Goal: Information Seeking & Learning: Learn about a topic

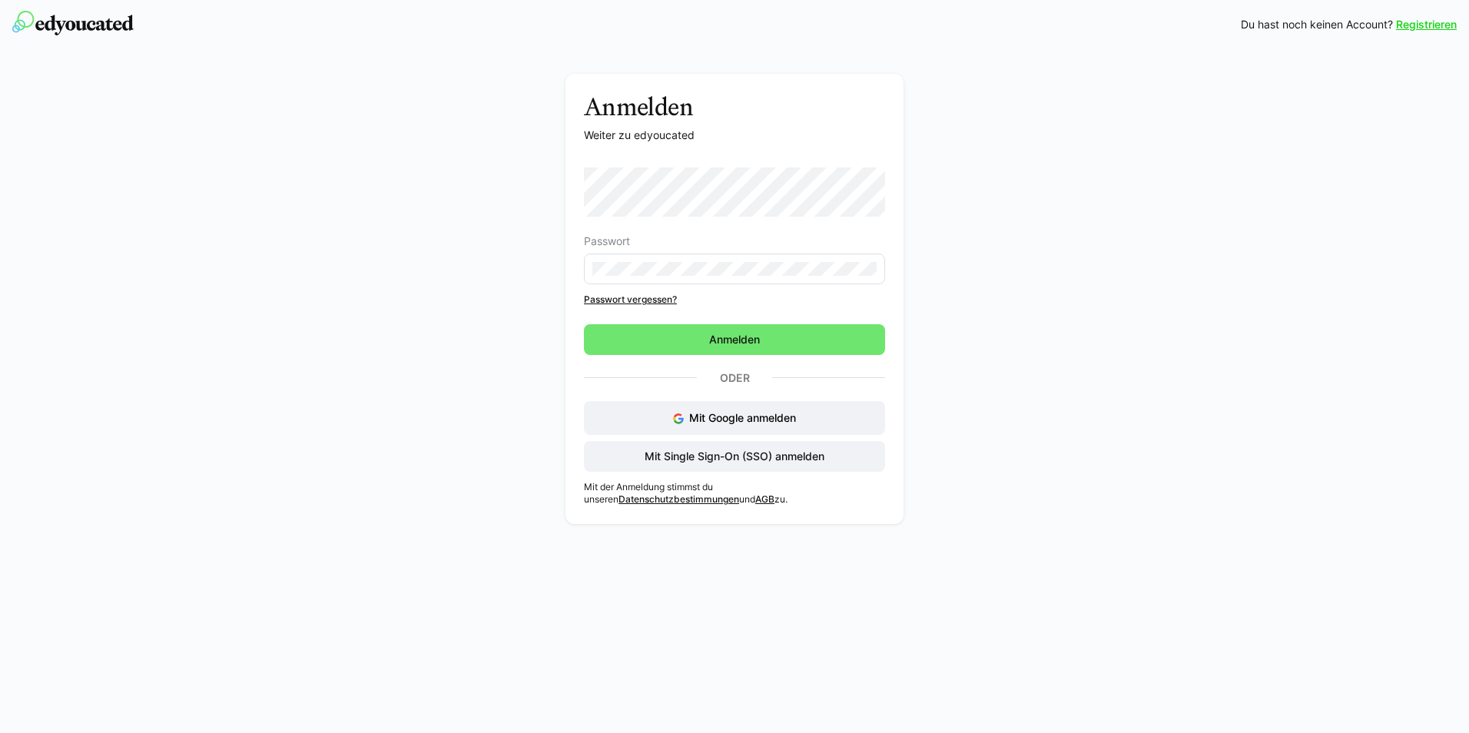
click at [676, 261] on eds-input at bounding box center [734, 269] width 301 height 31
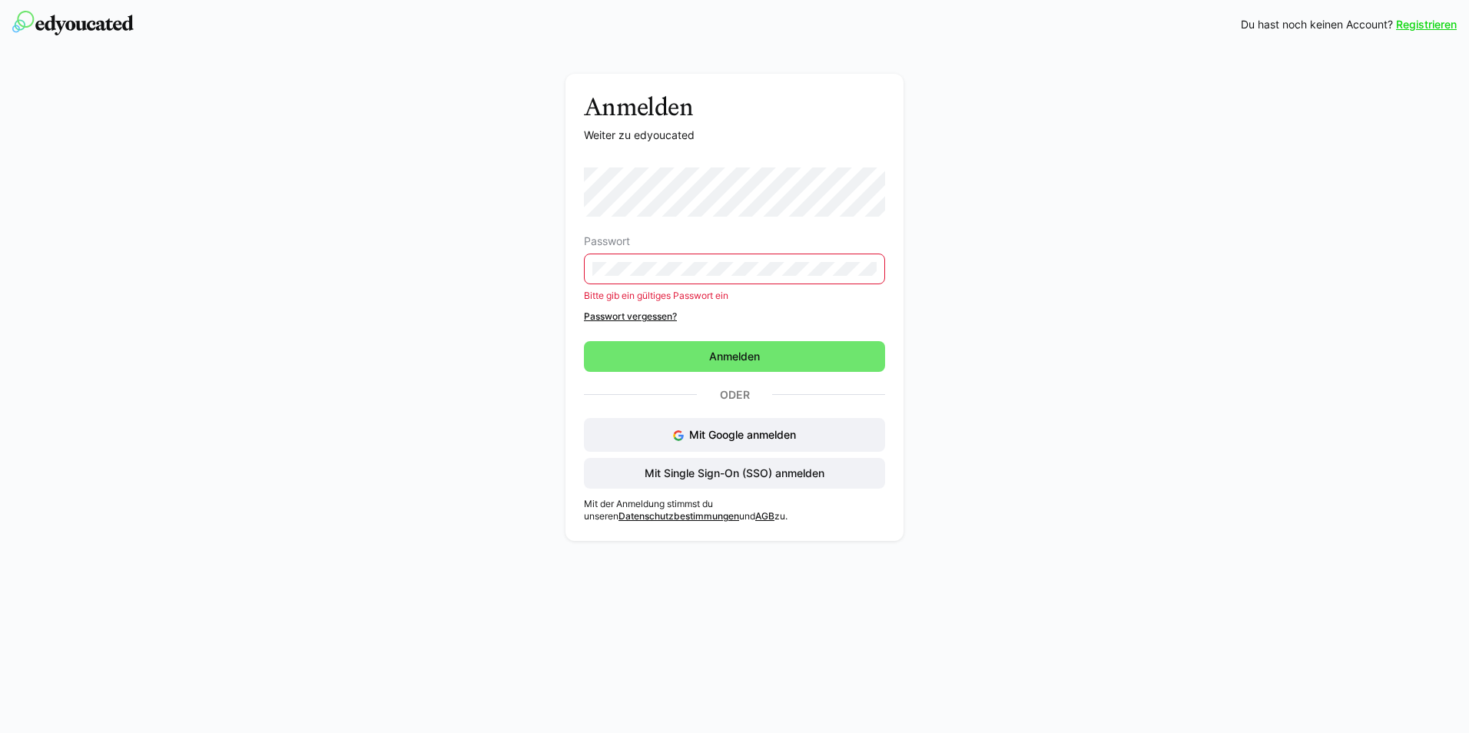
click at [380, 272] on div "Anmelden Weiter zu edyoucated Passwort Bitte gib ein gültiges Passwort ein Pass…" at bounding box center [735, 311] width 866 height 475
click at [658, 320] on link "Passwort vergessen?" at bounding box center [734, 316] width 301 height 12
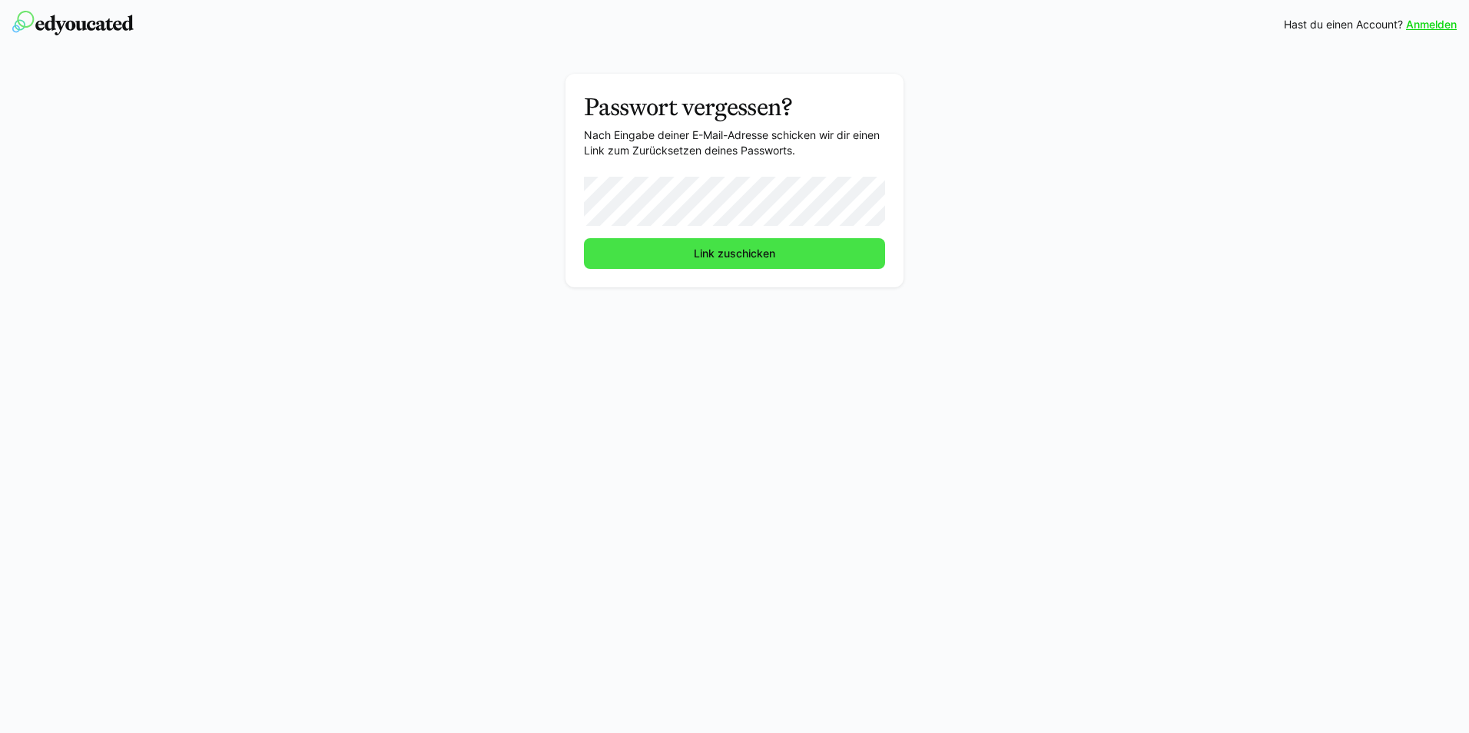
click at [747, 257] on span "Link zuschicken" at bounding box center [734, 253] width 86 height 15
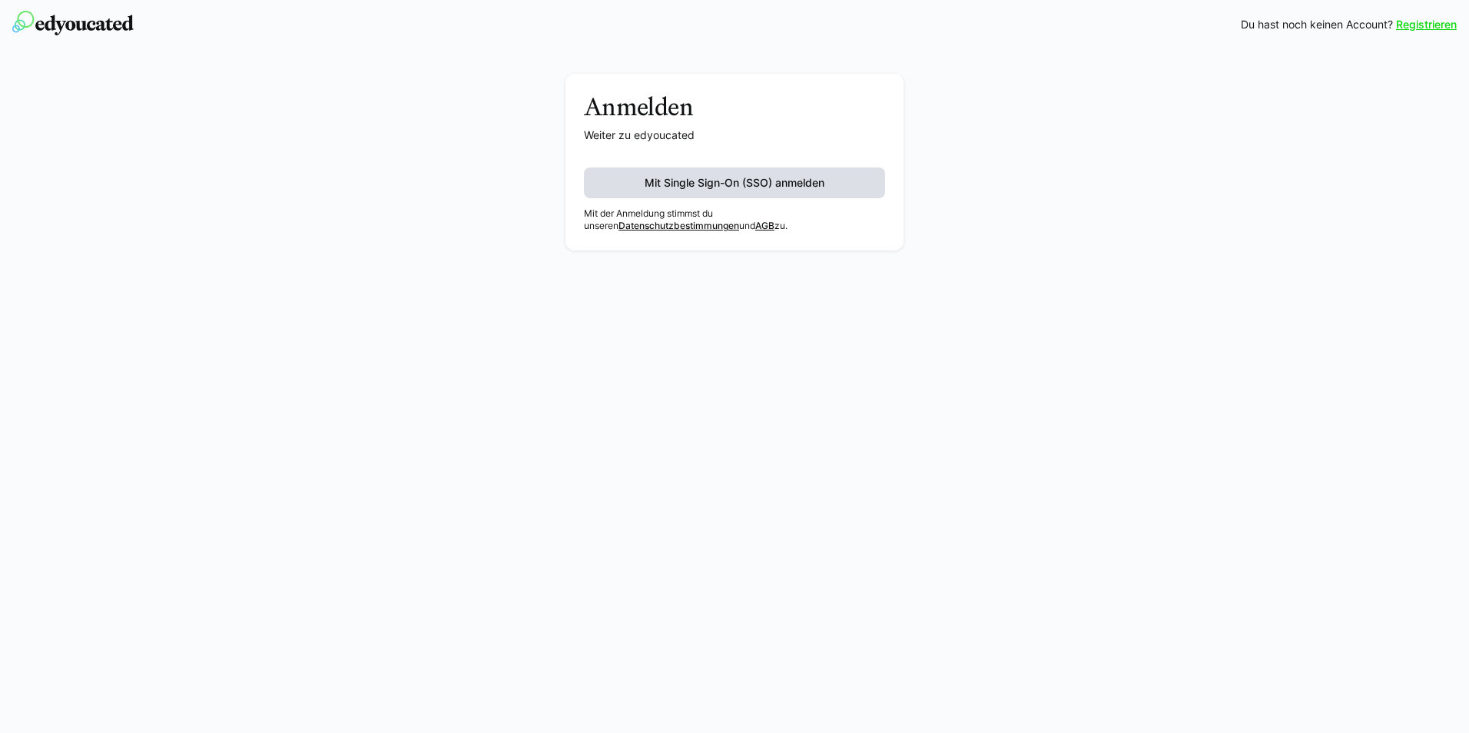
click at [624, 183] on span "Mit Single Sign-On (SSO) anmelden" at bounding box center [734, 182] width 301 height 31
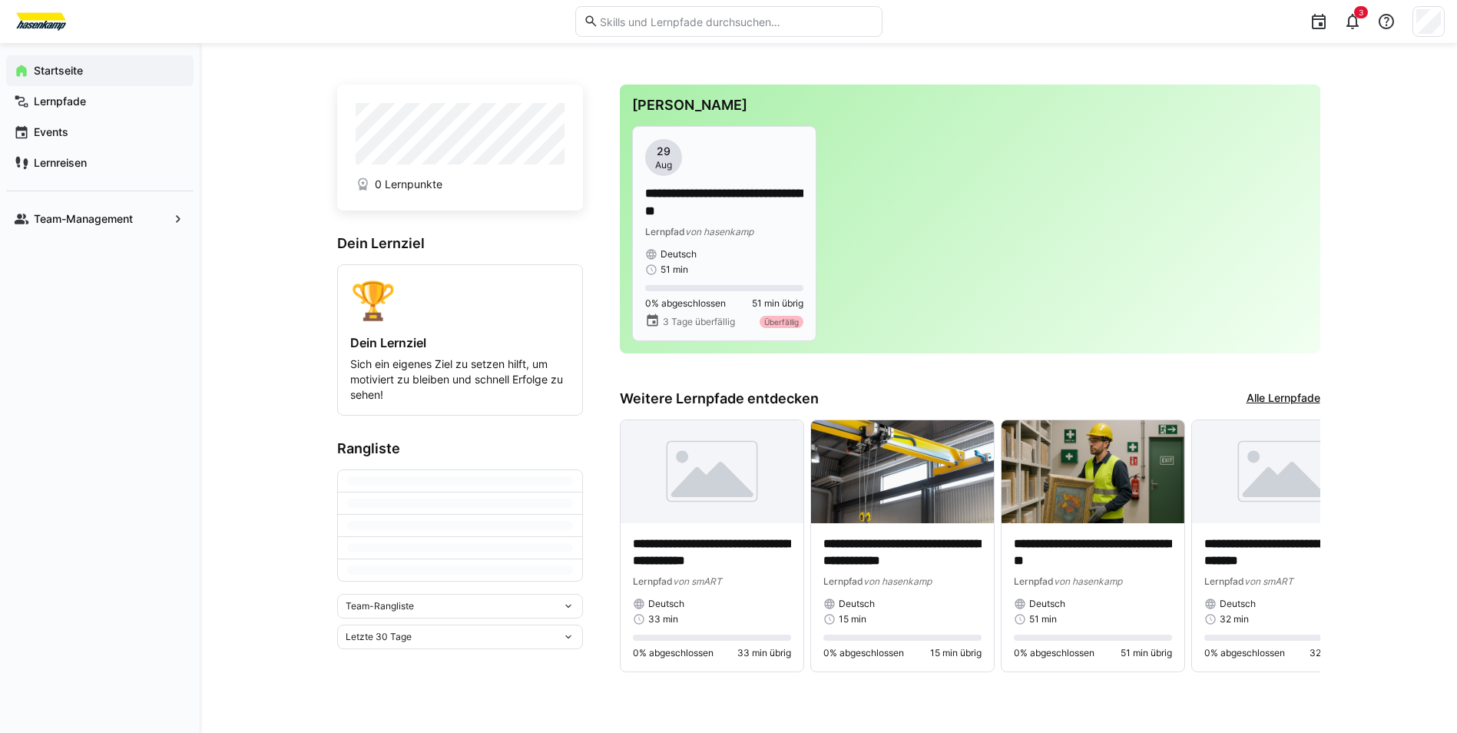
click at [706, 214] on p "**********" at bounding box center [724, 202] width 158 height 35
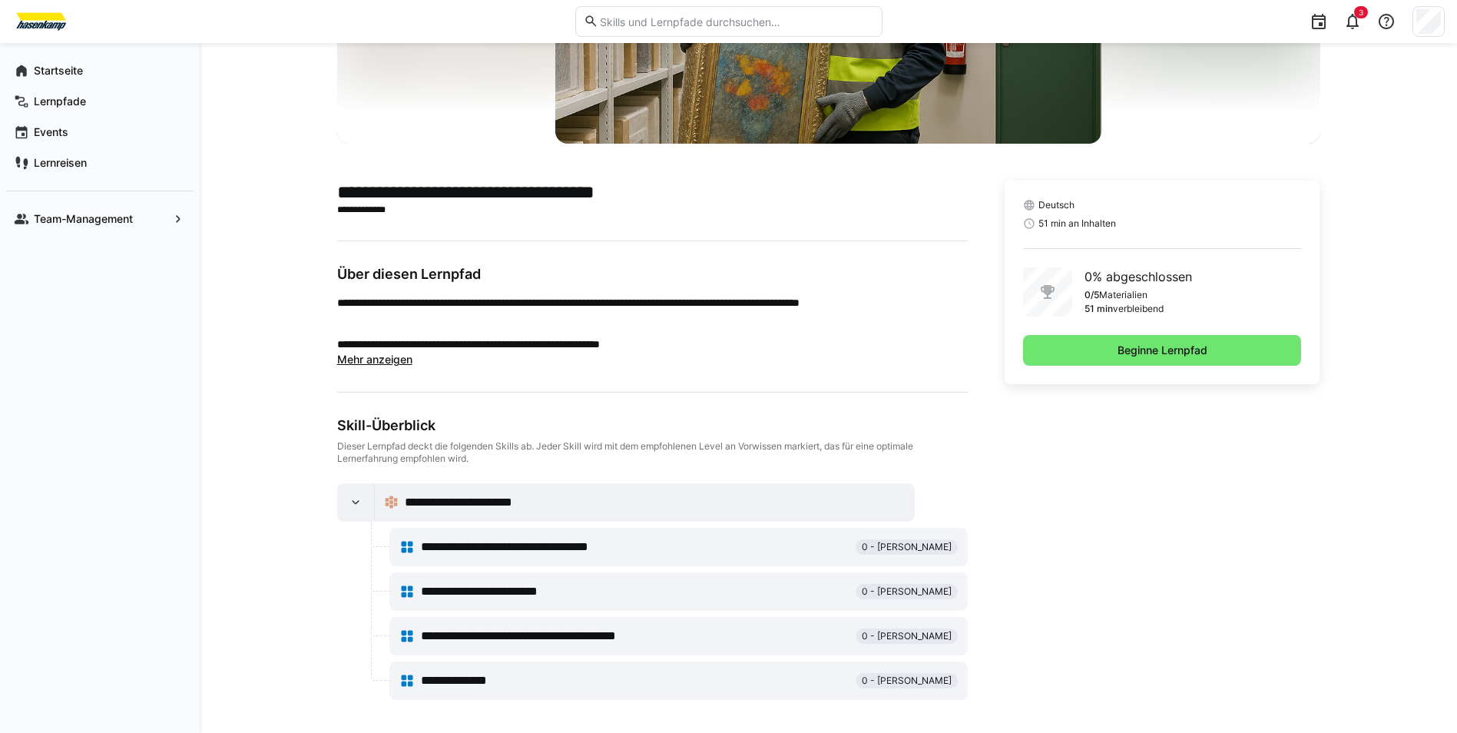
scroll to position [247, 0]
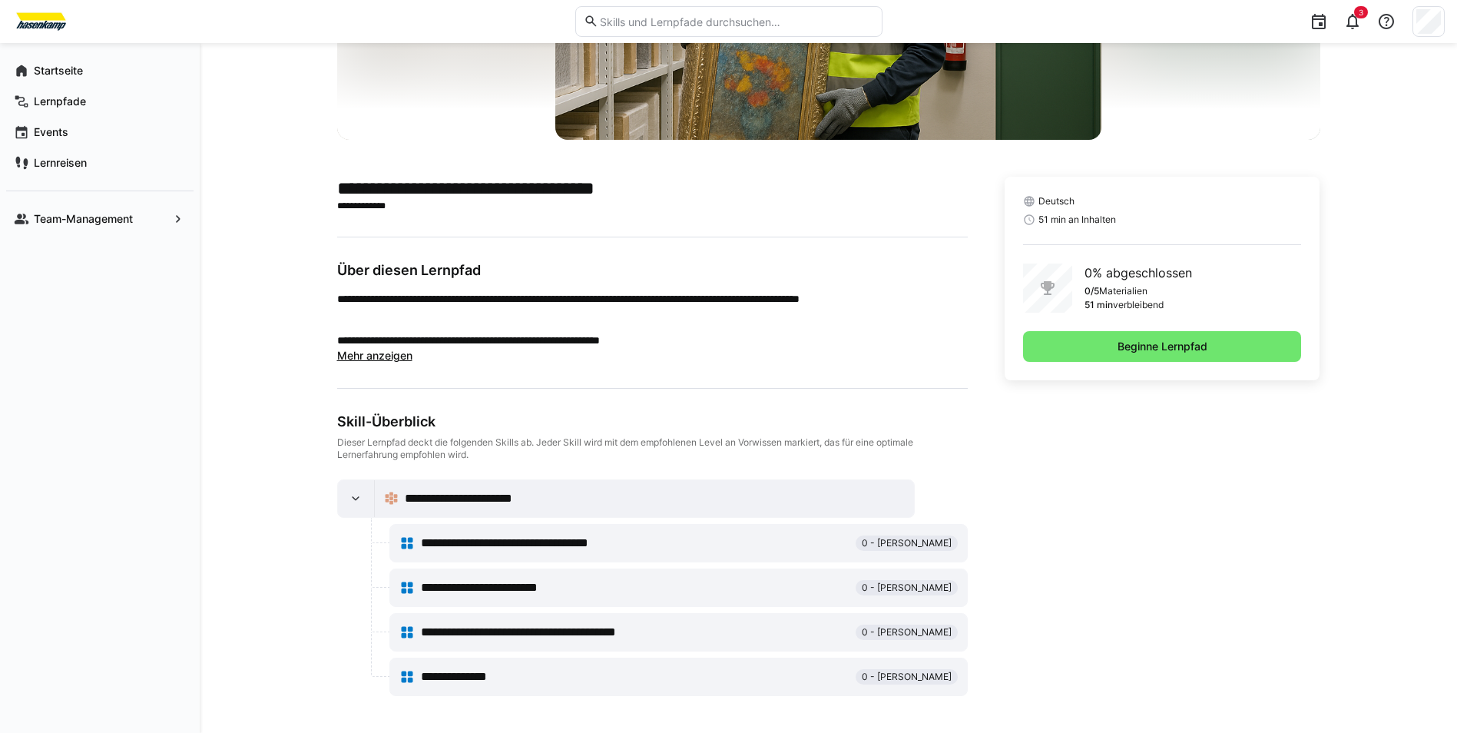
click at [396, 497] on eds-icon at bounding box center [391, 498] width 15 height 15
click at [1124, 357] on span "Beginne Lernpfad" at bounding box center [1162, 346] width 279 height 31
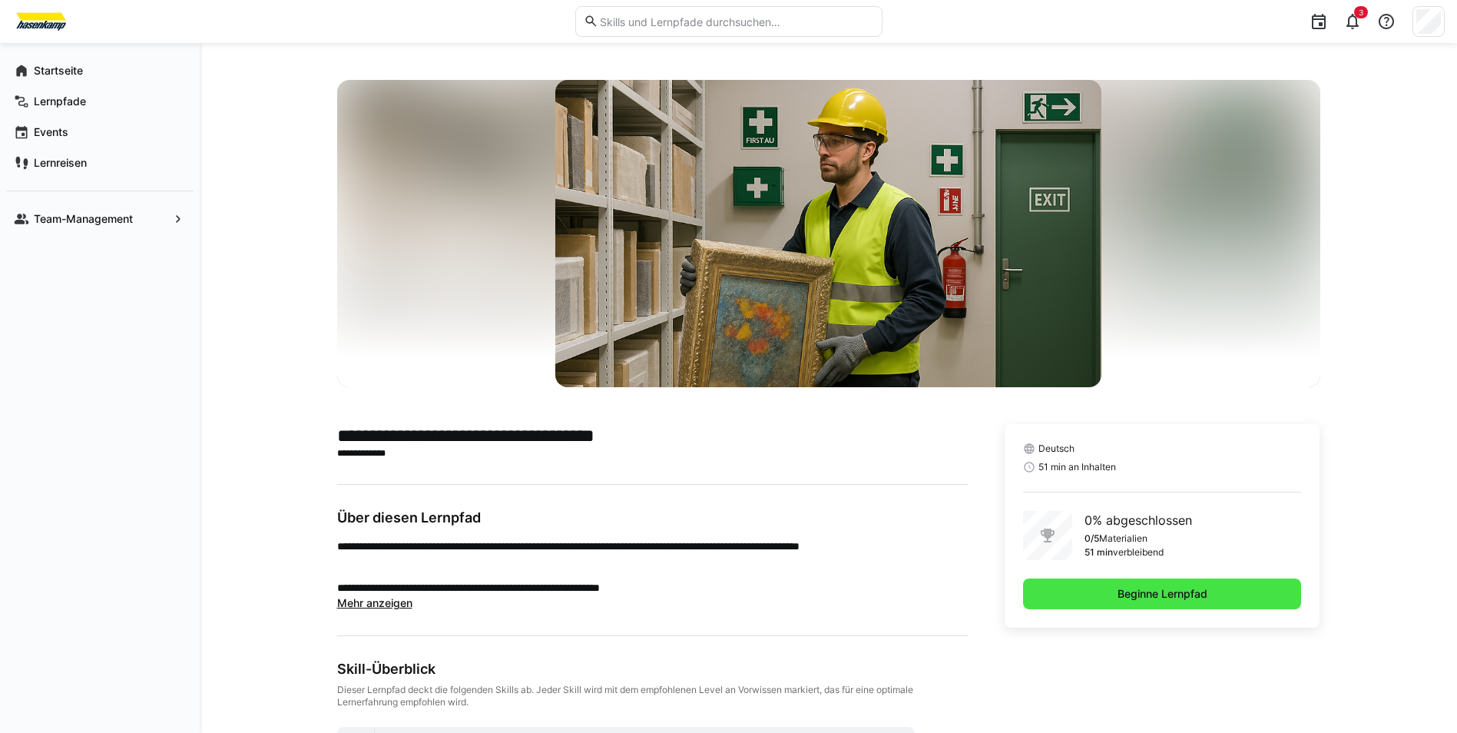
click at [1194, 587] on span "Beginne Lernpfad" at bounding box center [1162, 593] width 94 height 15
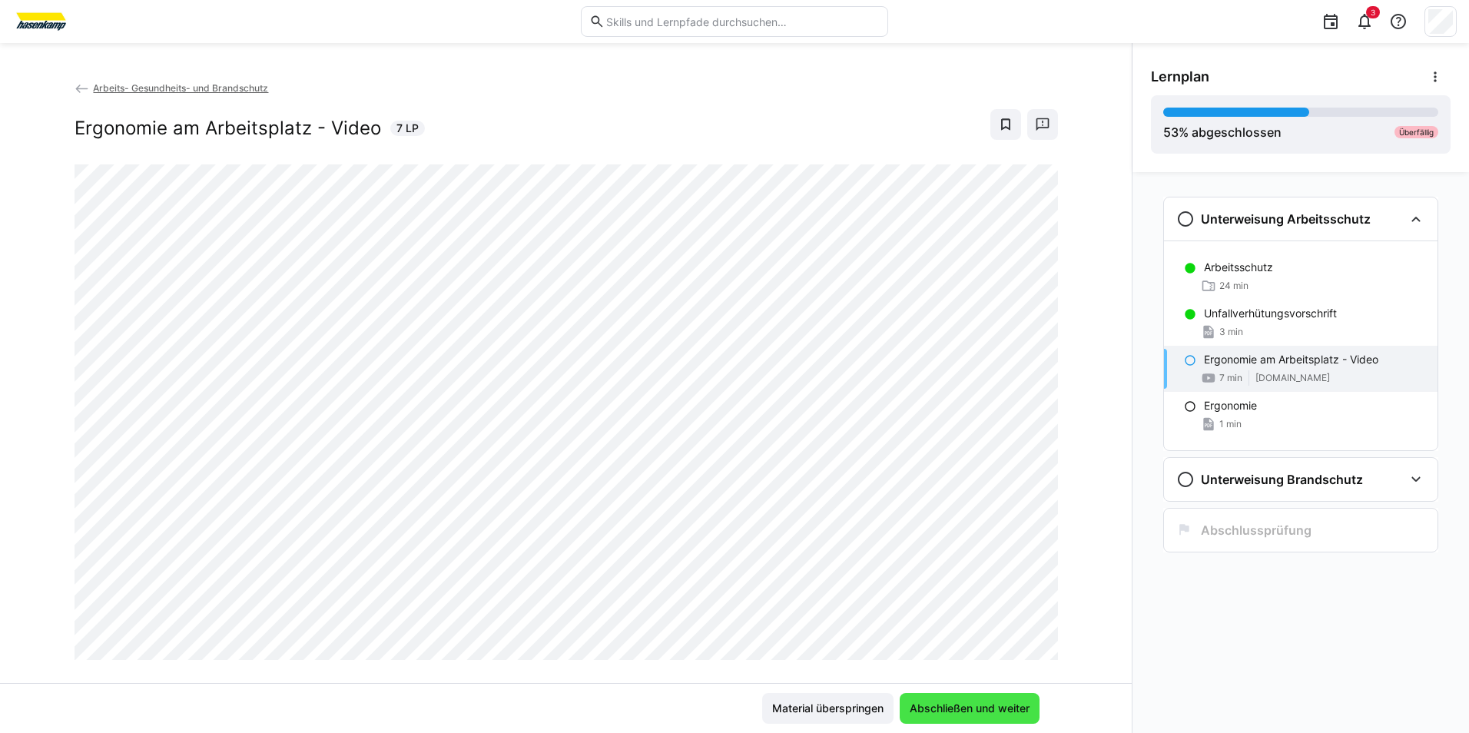
click at [970, 708] on span "Abschließen und weiter" at bounding box center [969, 708] width 124 height 15
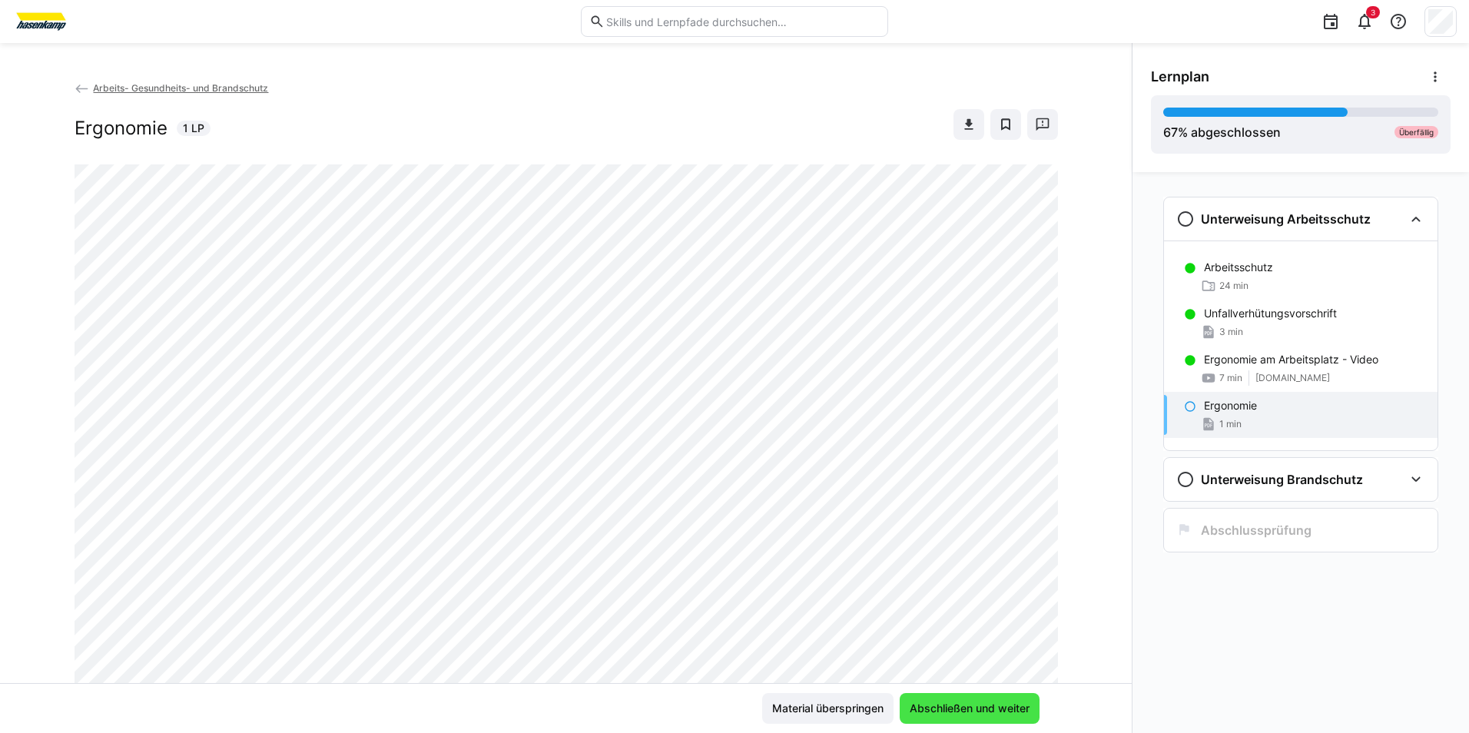
click at [960, 712] on span "Abschließen und weiter" at bounding box center [969, 708] width 124 height 15
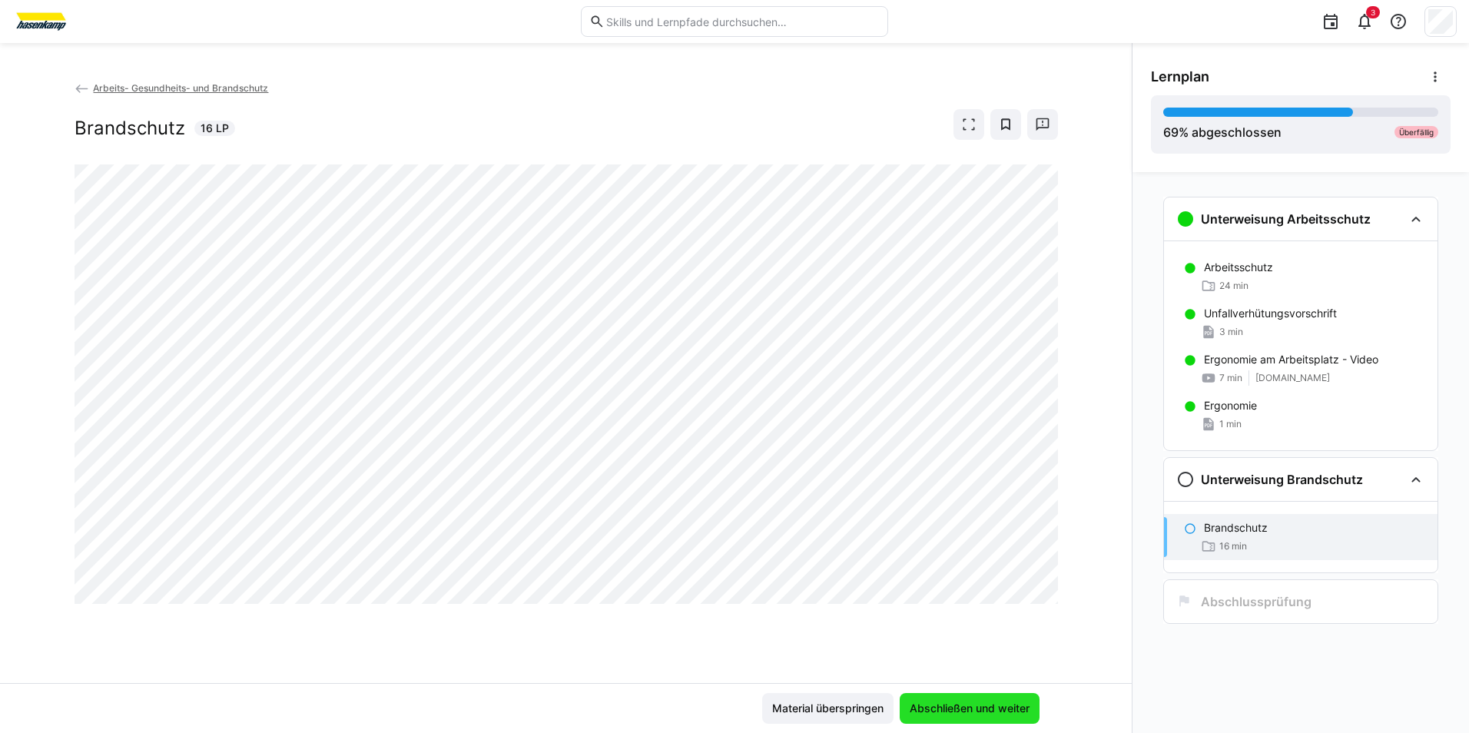
click at [967, 711] on span "Abschließen und weiter" at bounding box center [969, 708] width 124 height 15
click at [963, 712] on span "Abschließen und weiter" at bounding box center [969, 708] width 124 height 15
click at [946, 700] on span "Abschließen und weiter" at bounding box center [970, 708] width 140 height 31
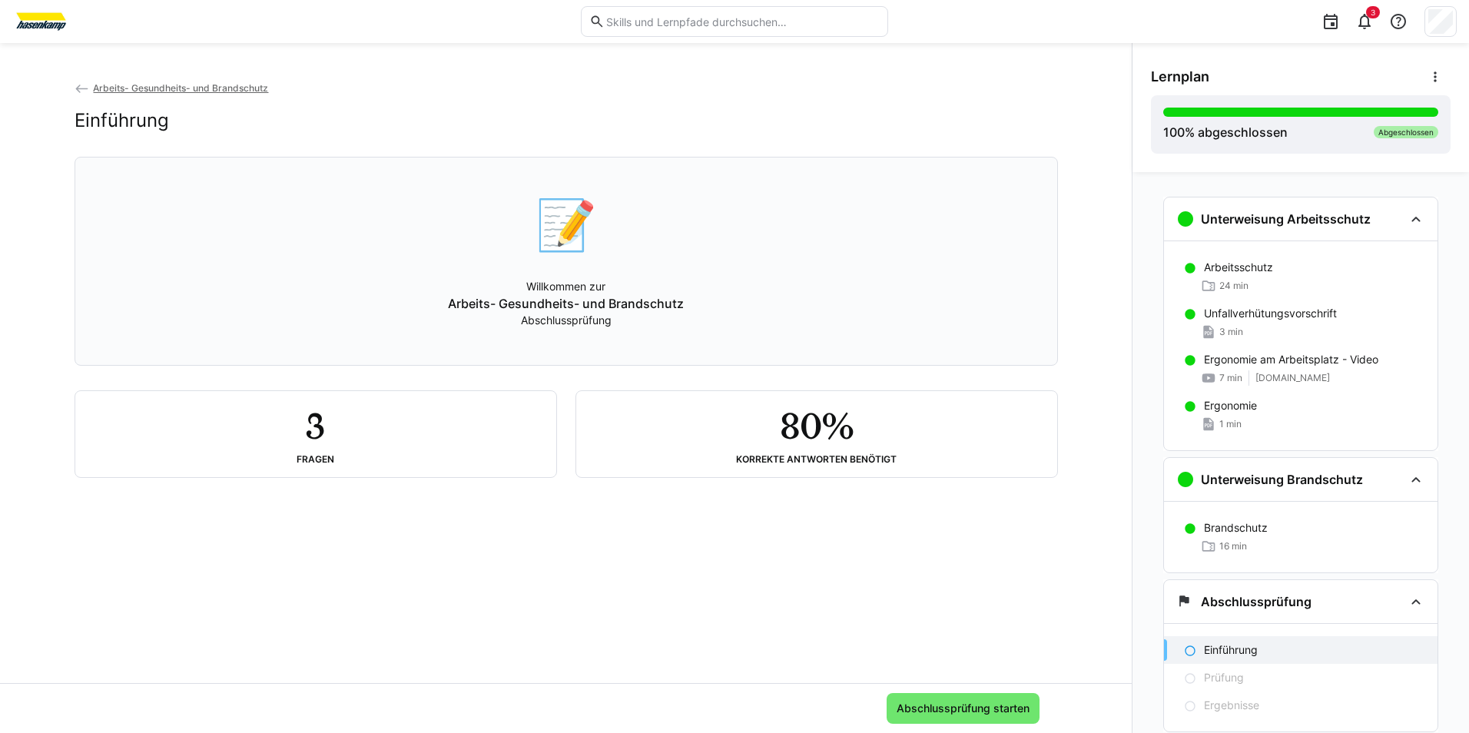
click at [350, 406] on div "3 Fragen" at bounding box center [315, 434] width 481 height 86
click at [568, 269] on div "📝 Willkommen zur Arbeits- Gesundheits- und Brandschutz Abschlussprüfung" at bounding box center [566, 261] width 957 height 189
click at [659, 294] on div "📝 Willkommen zur Arbeits- Gesundheits- und Brandschutz Abschlussprüfung" at bounding box center [566, 261] width 957 height 189
click at [909, 448] on div "80% Korrekte Antworten benötigt" at bounding box center [816, 433] width 456 height 61
click at [396, 443] on div "3 Fragen" at bounding box center [316, 433] width 456 height 61
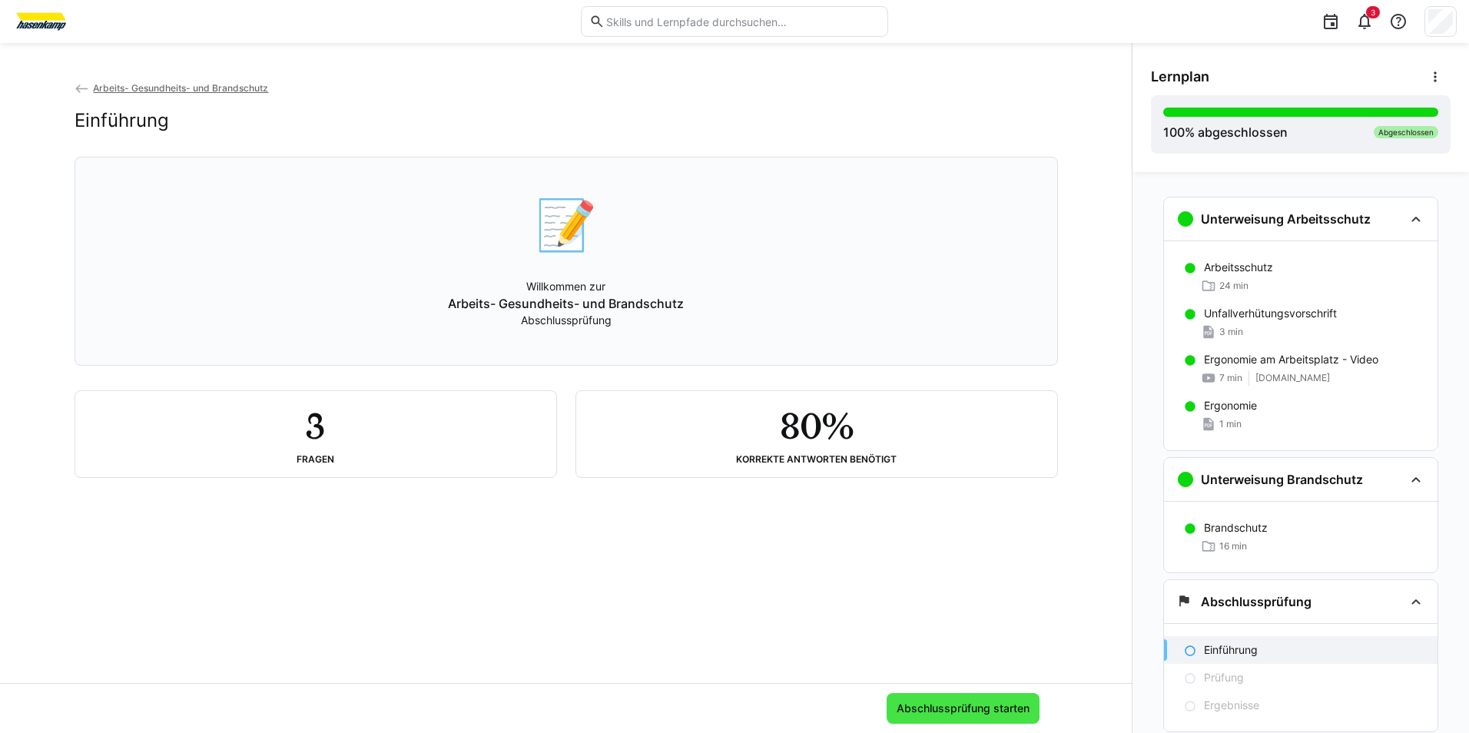
click at [912, 709] on span "Abschlussprüfung starten" at bounding box center [963, 708] width 138 height 15
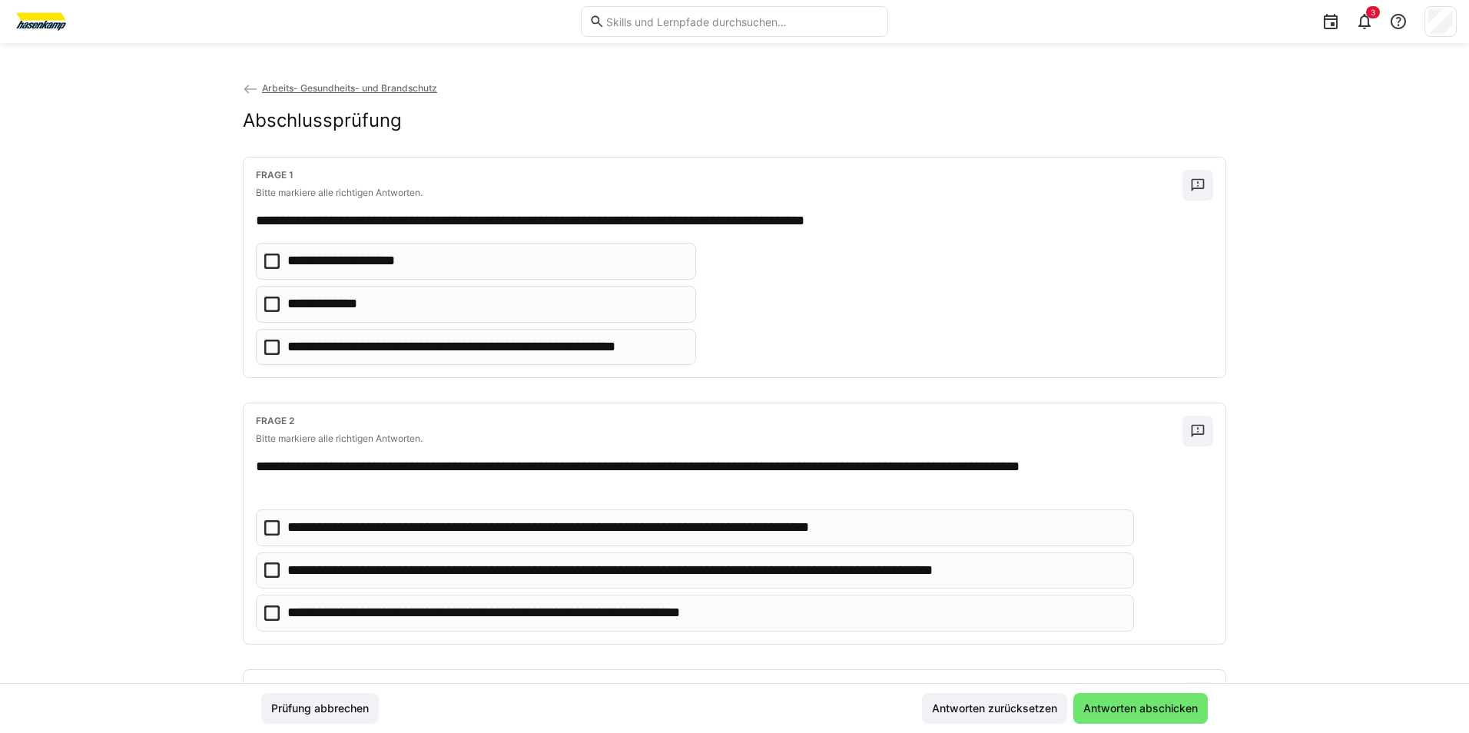
click at [273, 303] on icon at bounding box center [271, 304] width 15 height 15
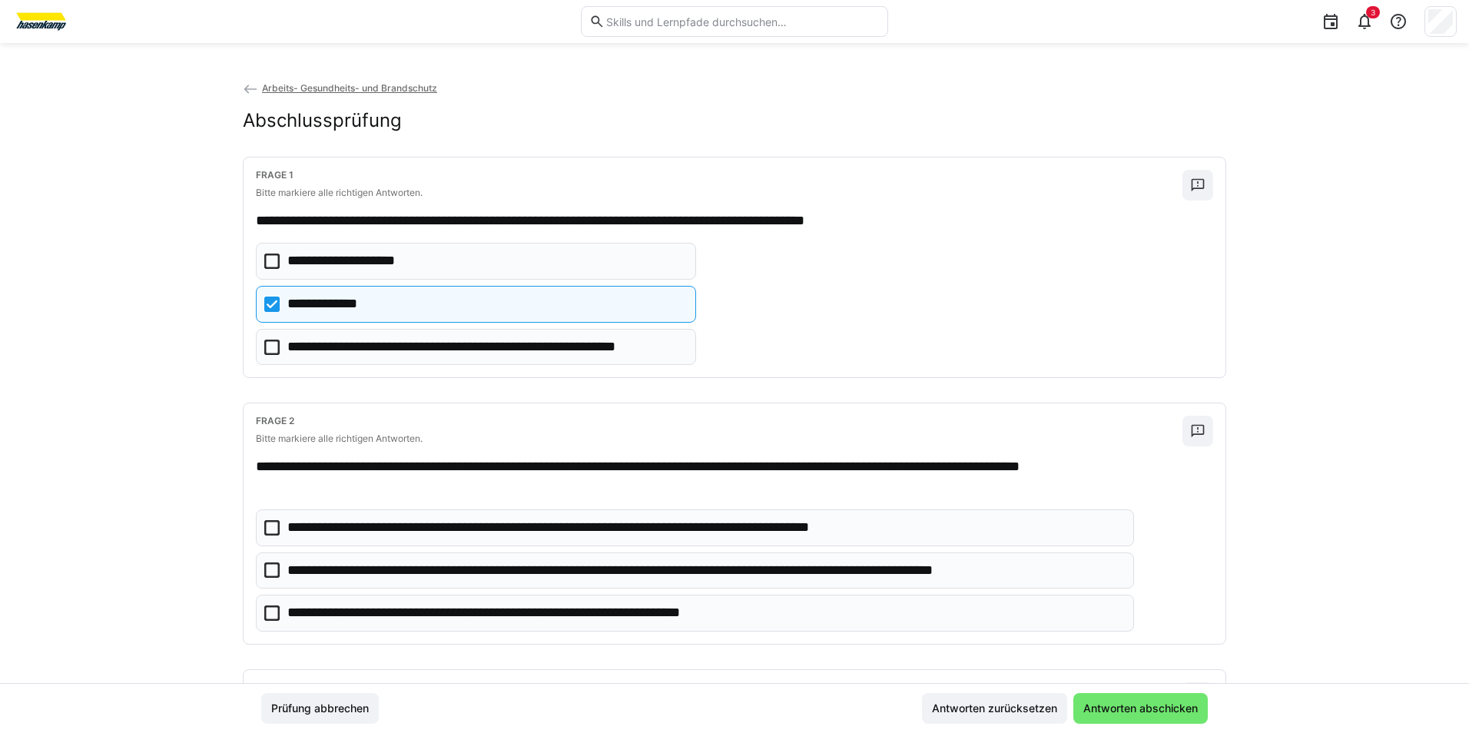
scroll to position [230, 0]
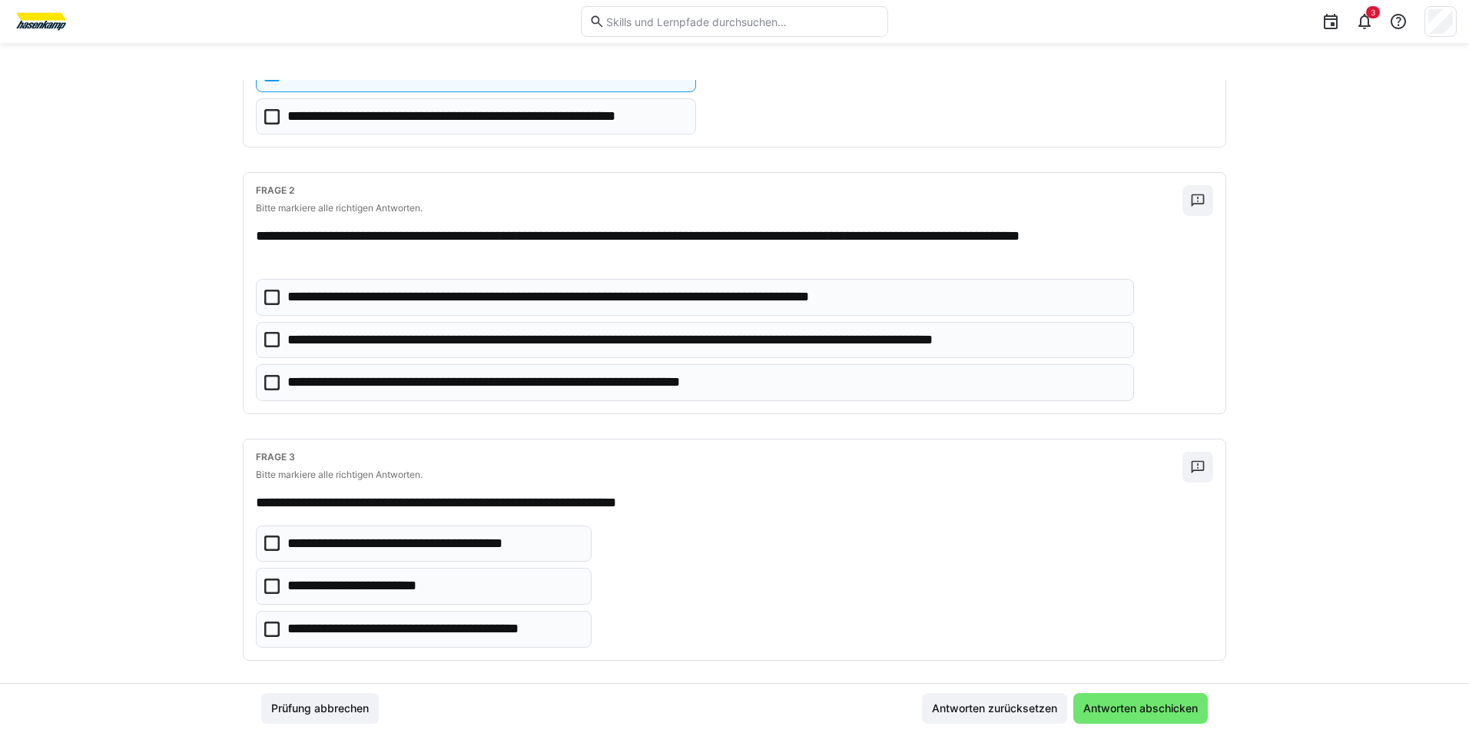
click at [273, 340] on icon at bounding box center [271, 339] width 15 height 15
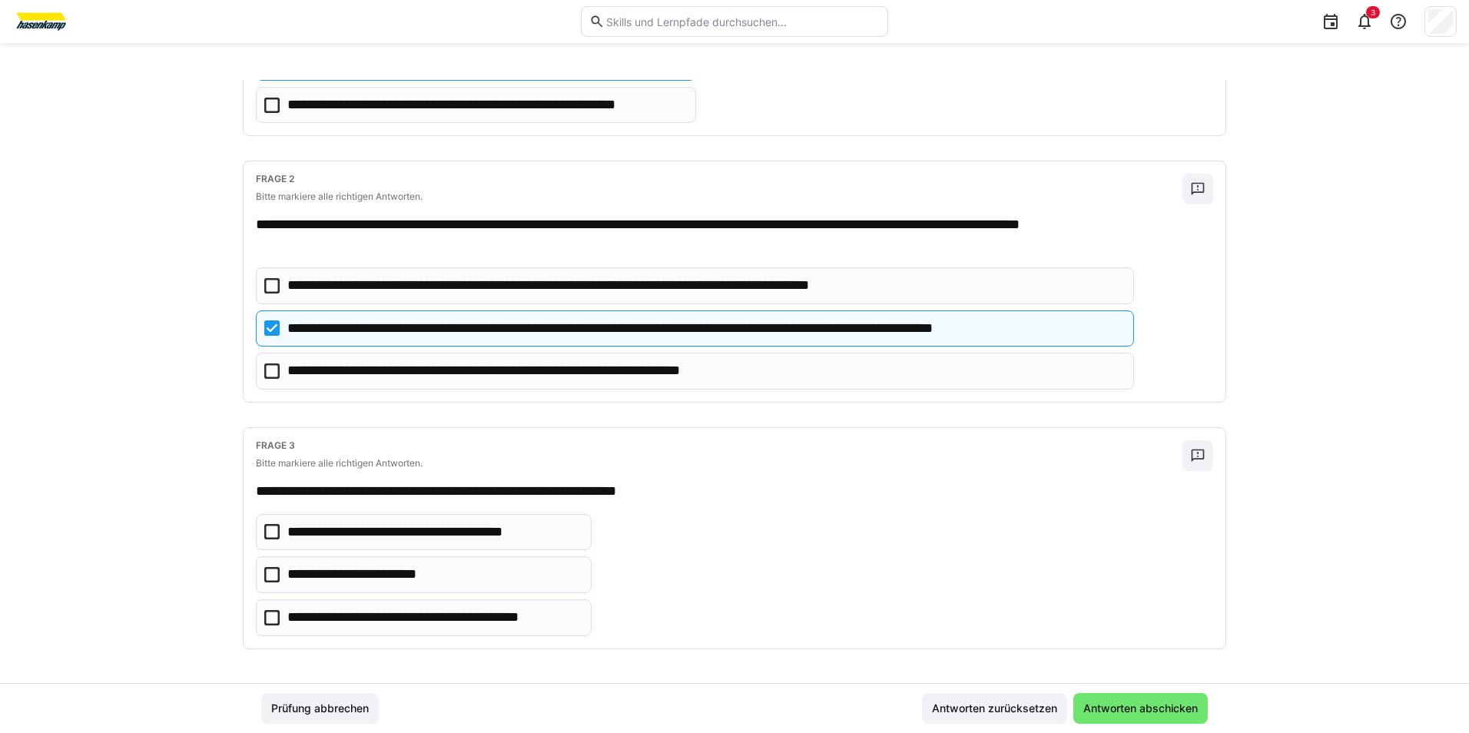
scroll to position [245, 0]
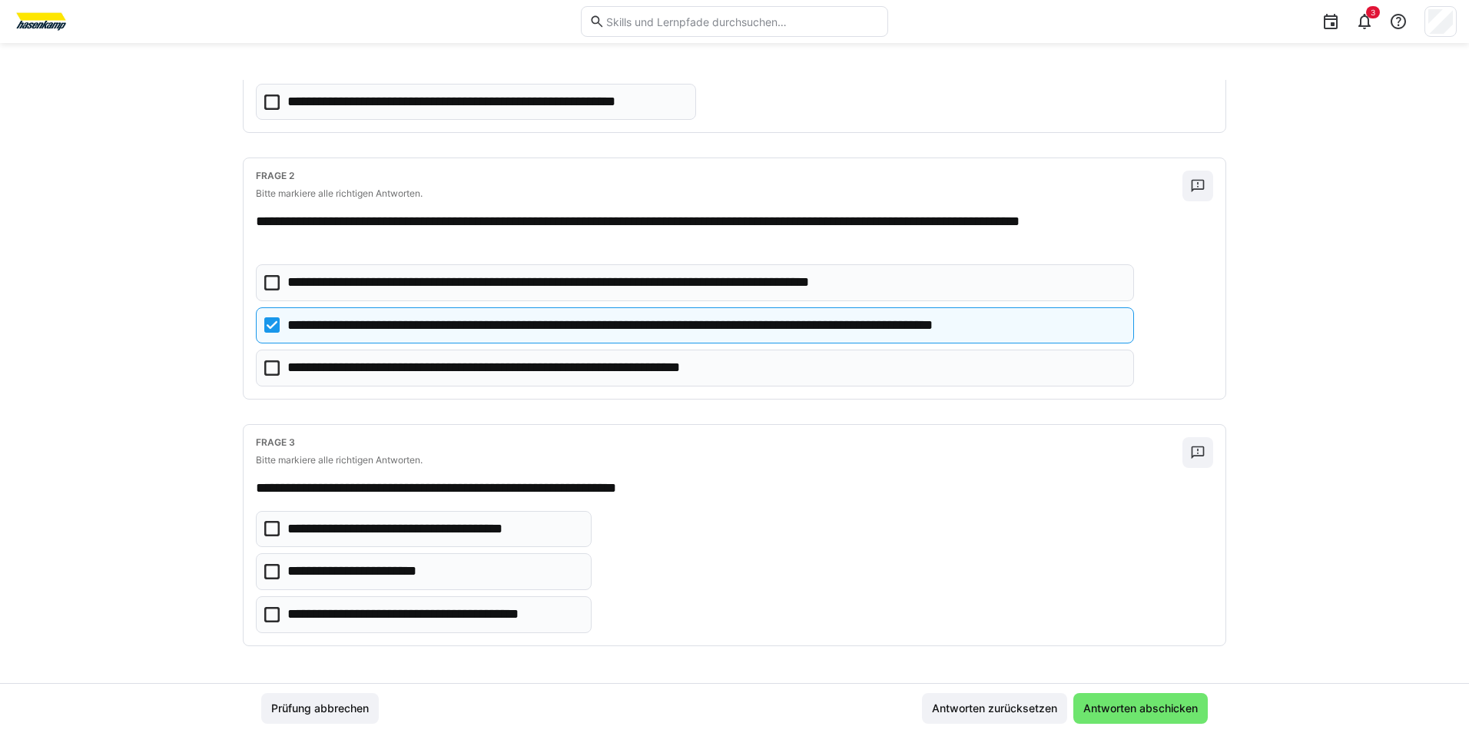
click at [266, 365] on icon at bounding box center [271, 367] width 15 height 15
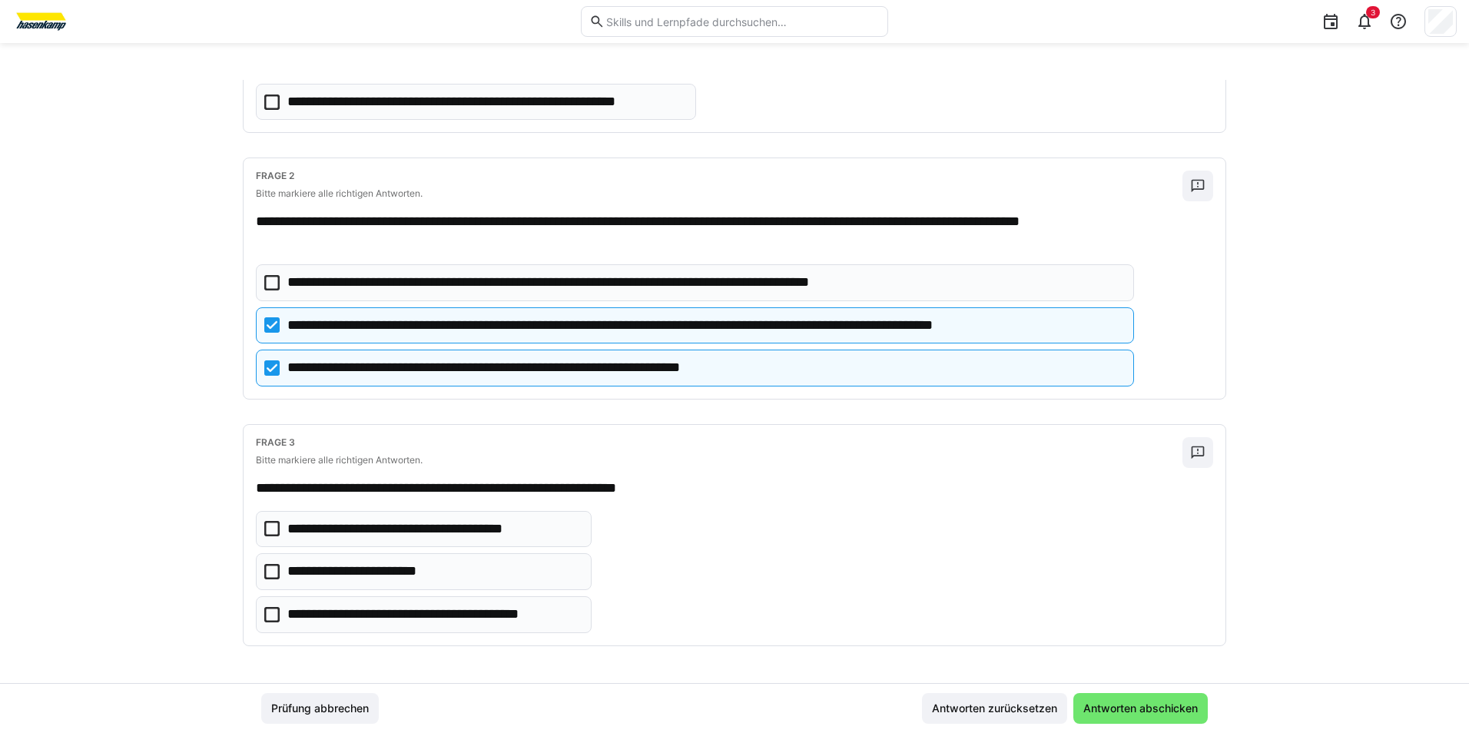
click at [265, 616] on icon at bounding box center [271, 614] width 15 height 15
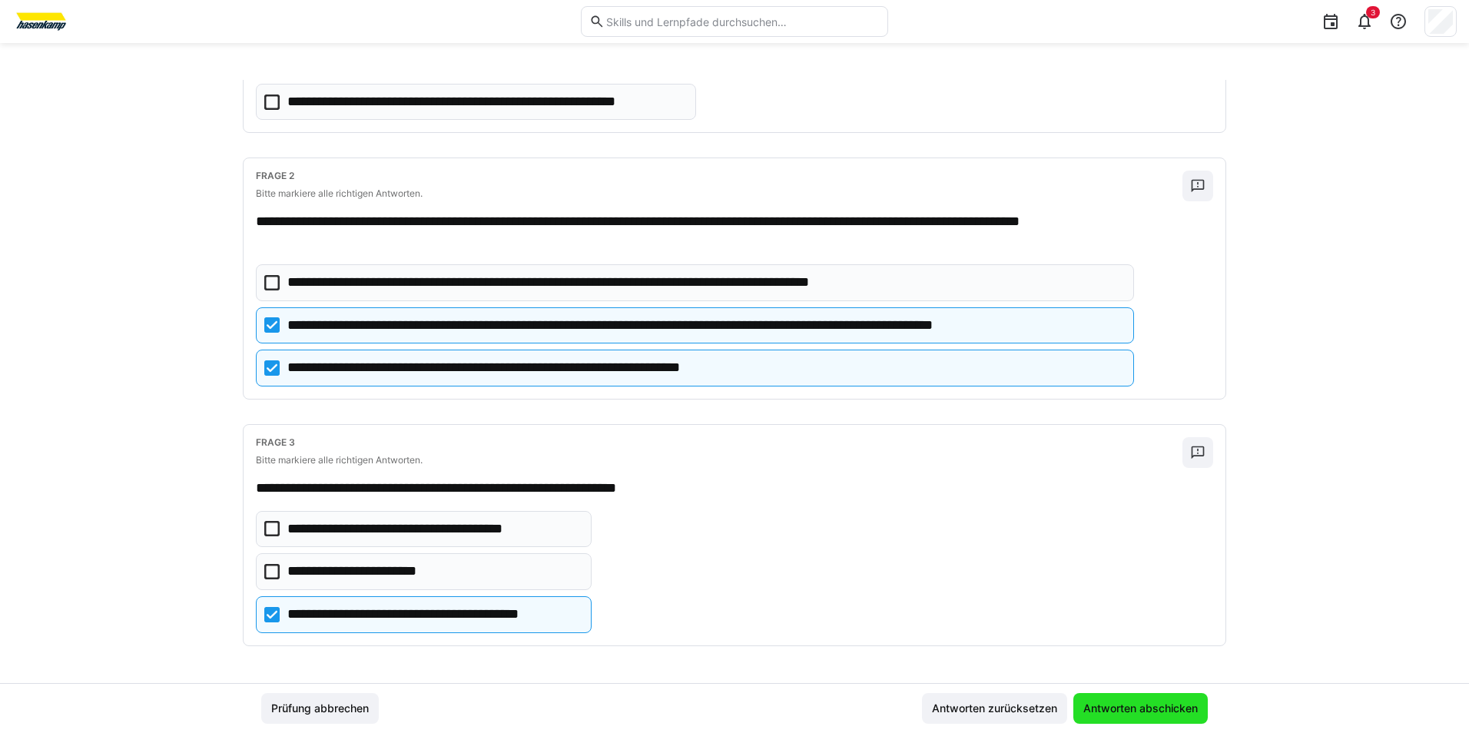
click at [1129, 711] on span "Antworten abschicken" at bounding box center [1140, 708] width 119 height 15
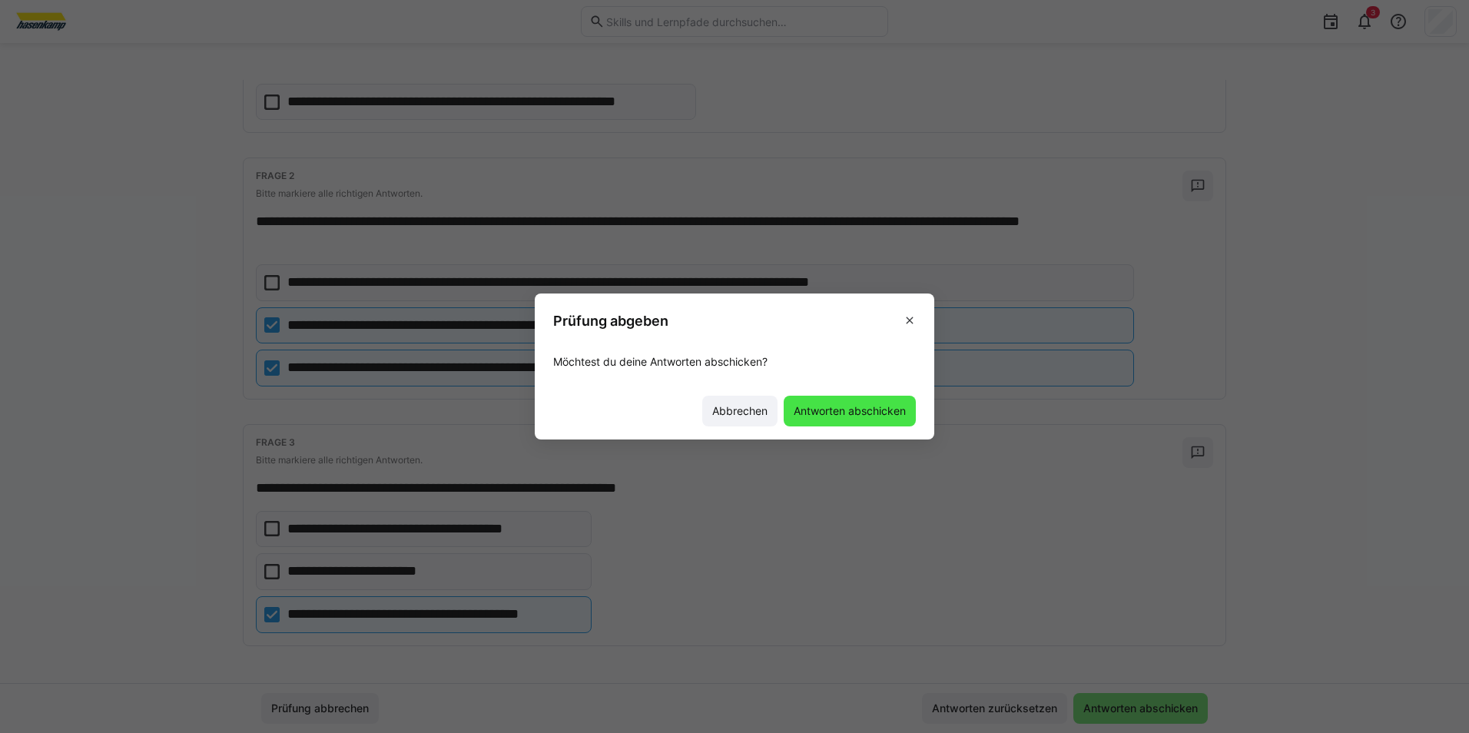
click at [874, 410] on span "Antworten abschicken" at bounding box center [849, 410] width 117 height 15
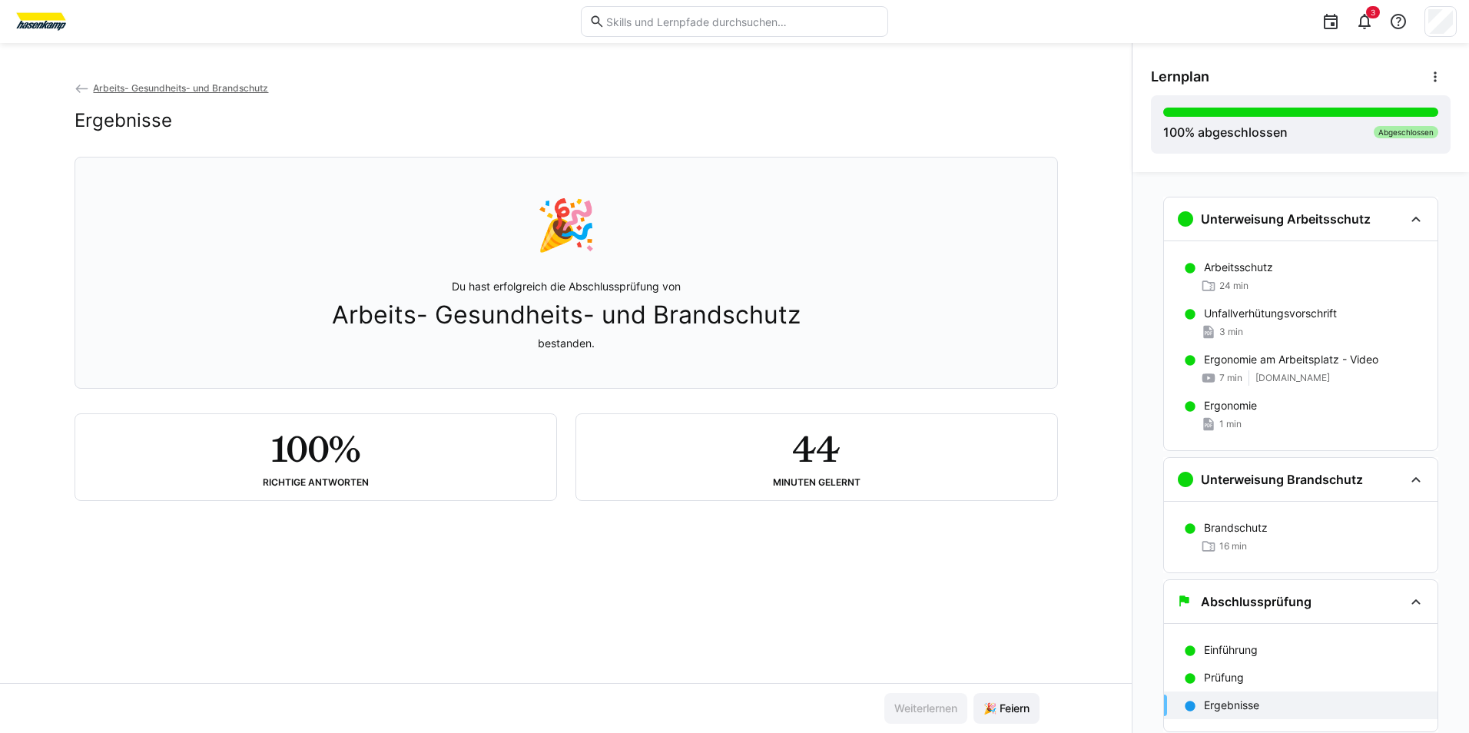
click at [951, 516] on div "Arbeits- Gesundheits- und Brandschutz Ergebnisse 🎉 Du hast erfolgreich die Absc…" at bounding box center [566, 381] width 1132 height 603
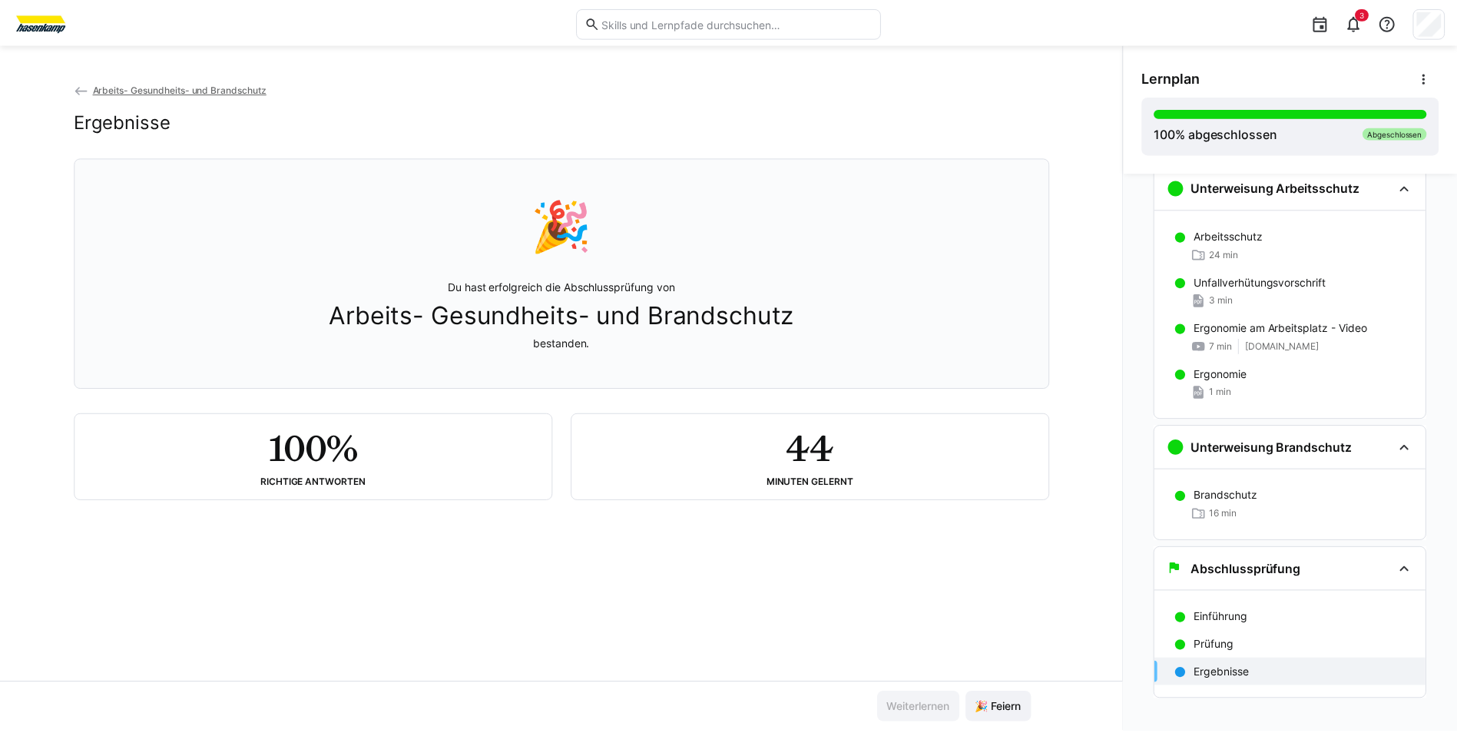
scroll to position [47, 0]
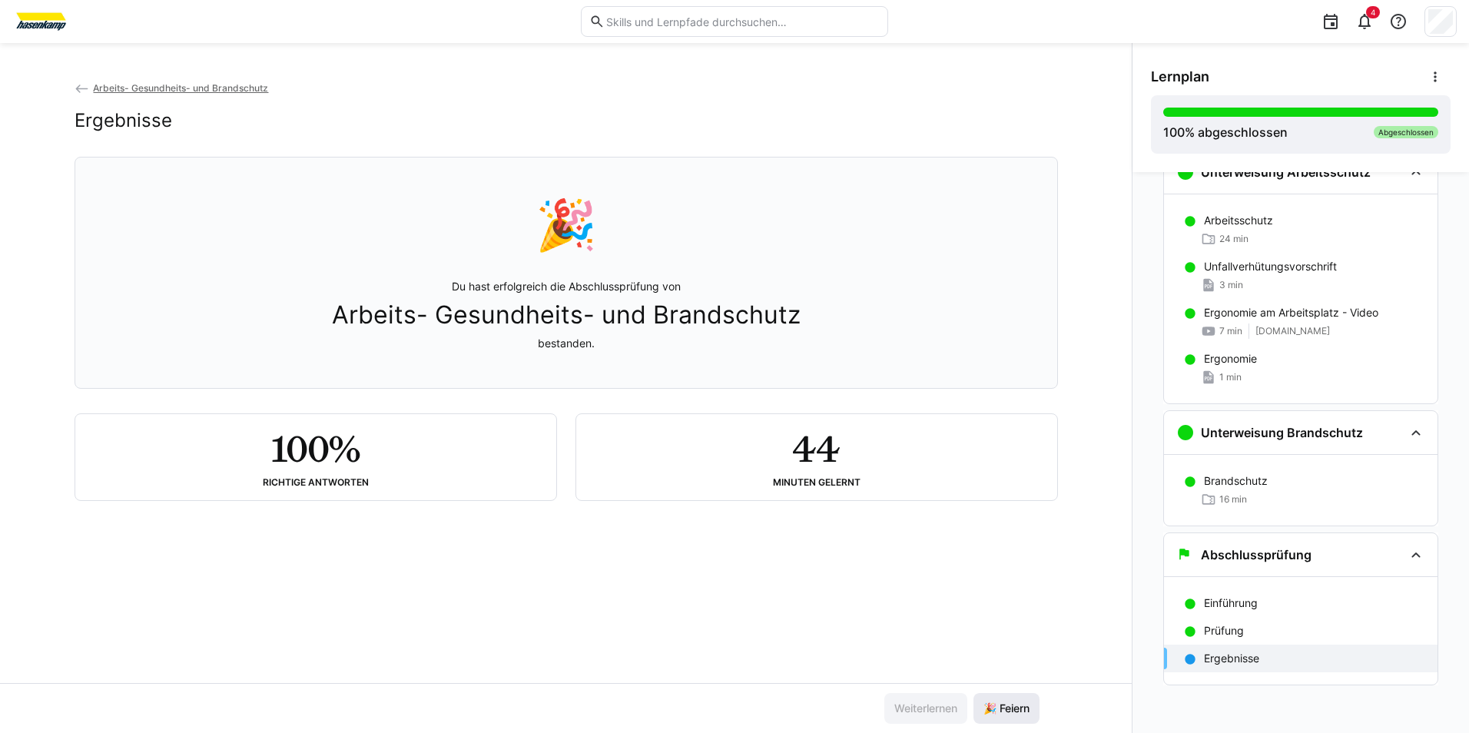
click at [1004, 704] on span "🎉 Feiern" at bounding box center [1006, 708] width 51 height 15
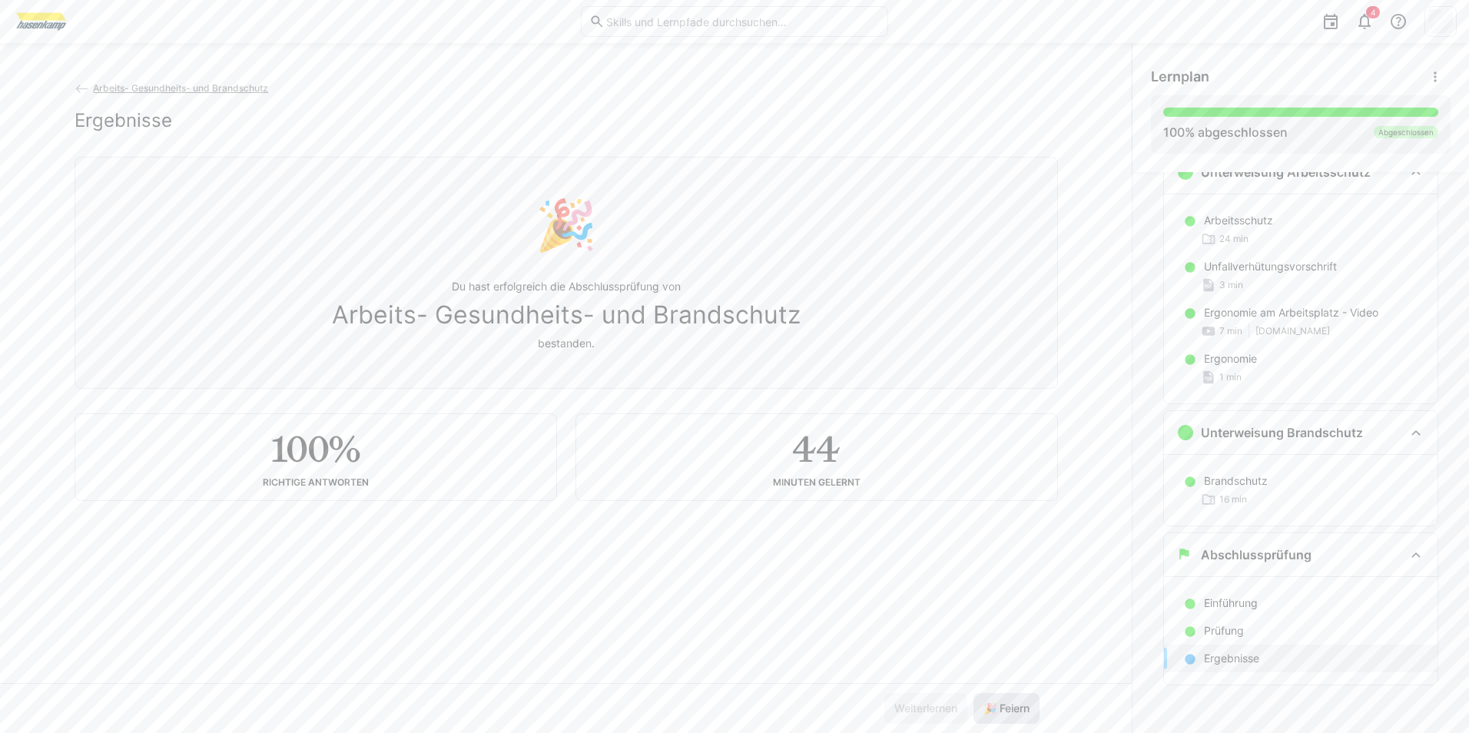
click at [982, 709] on span "🎉 Feiern" at bounding box center [1006, 708] width 51 height 15
click at [983, 709] on span "🎉 Feiern" at bounding box center [1006, 708] width 51 height 15
click at [188, 88] on span "Arbeits- Gesundheits- und Brandschutz" at bounding box center [180, 88] width 175 height 12
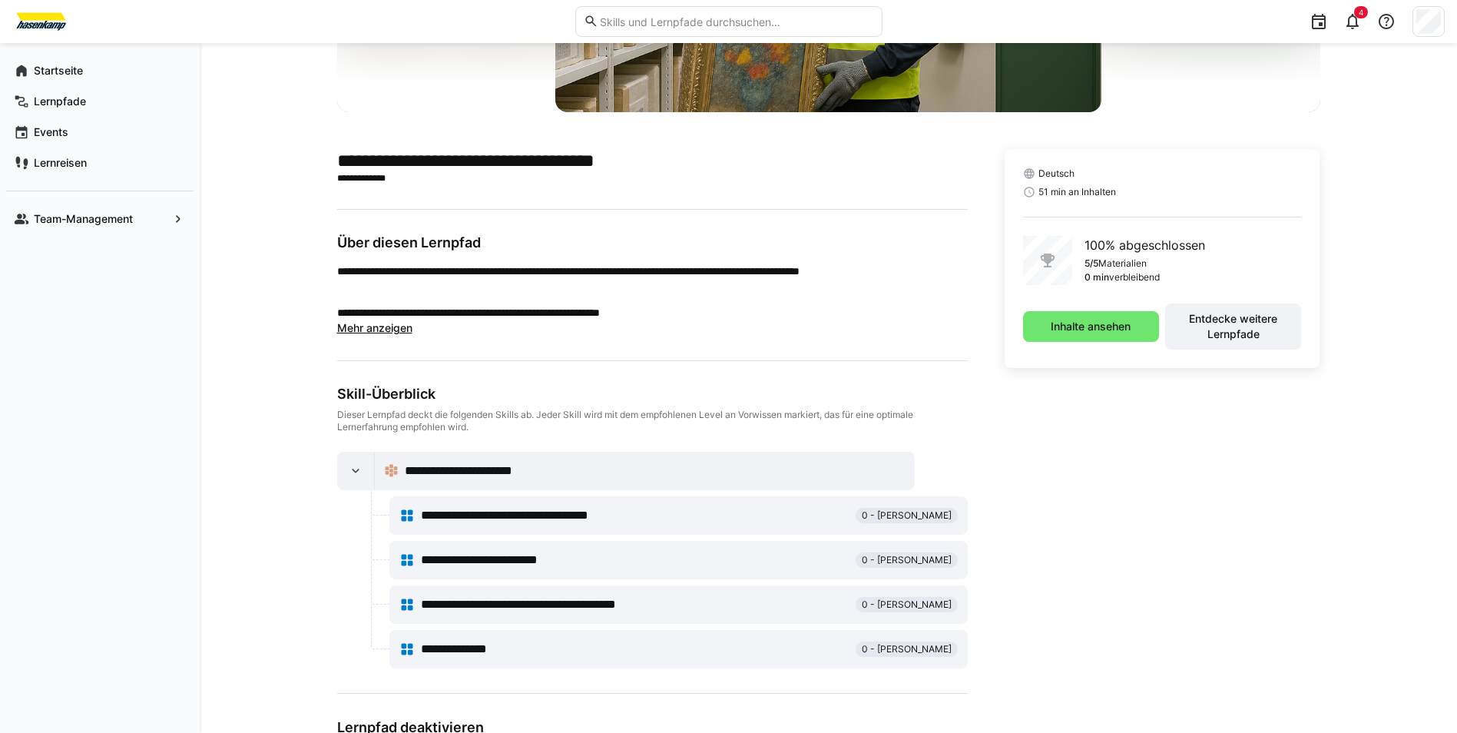
scroll to position [429, 0]
